Goal: Task Accomplishment & Management: Manage account settings

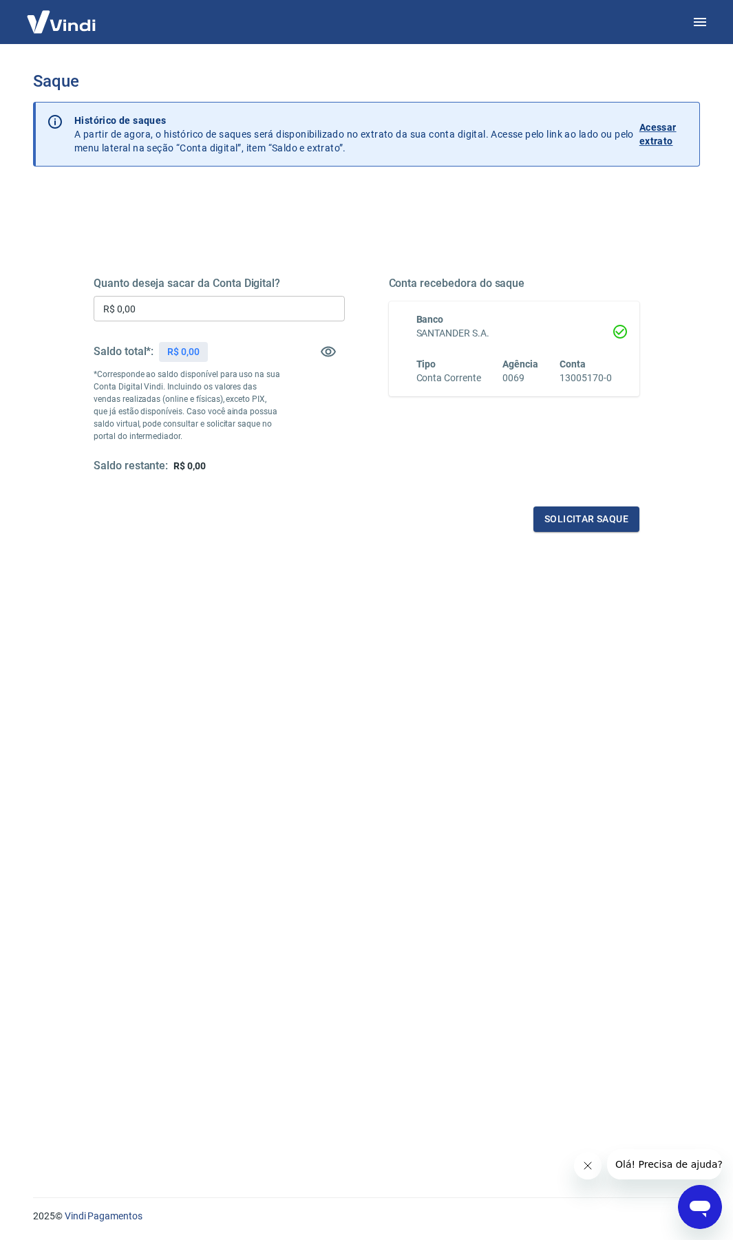
click at [65, 81] on h3 "Saque" at bounding box center [366, 81] width 667 height 19
click at [59, 19] on img at bounding box center [61, 22] width 89 height 42
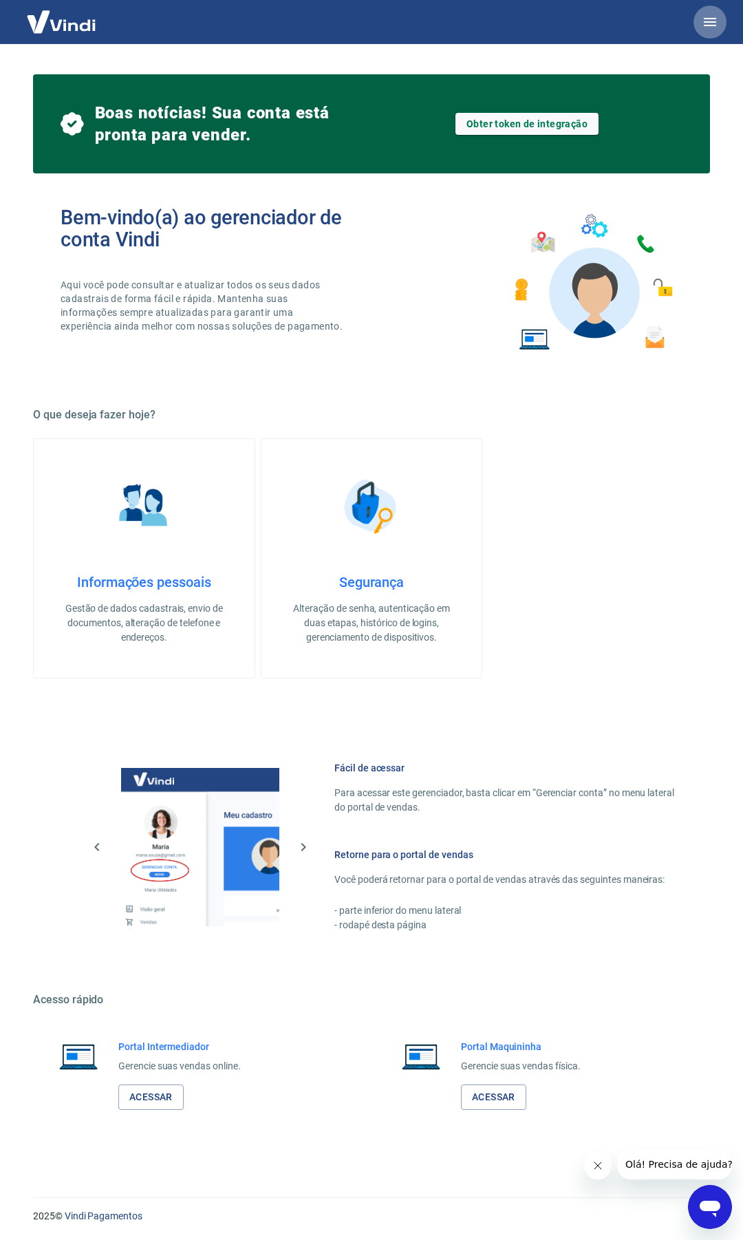
click at [708, 18] on icon "button" at bounding box center [710, 22] width 12 height 8
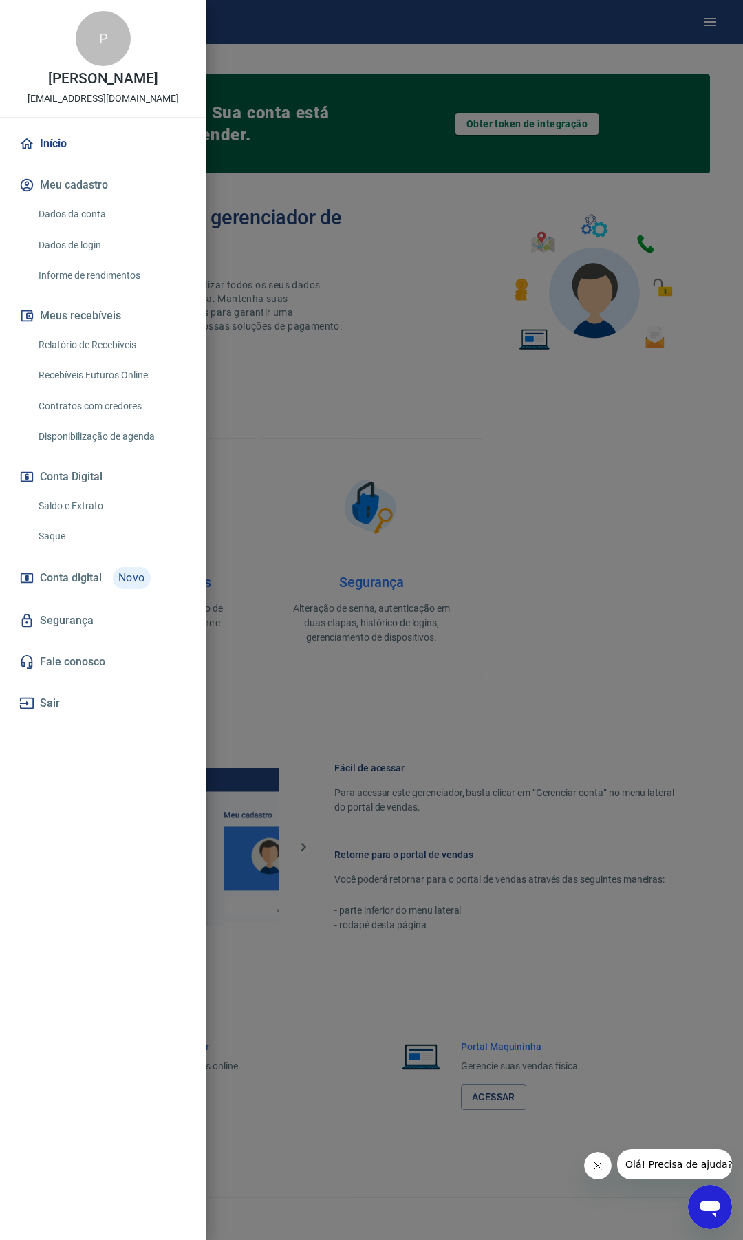
click at [83, 502] on link "Saldo e Extrato" at bounding box center [111, 506] width 157 height 28
